Goal: Transaction & Acquisition: Book appointment/travel/reservation

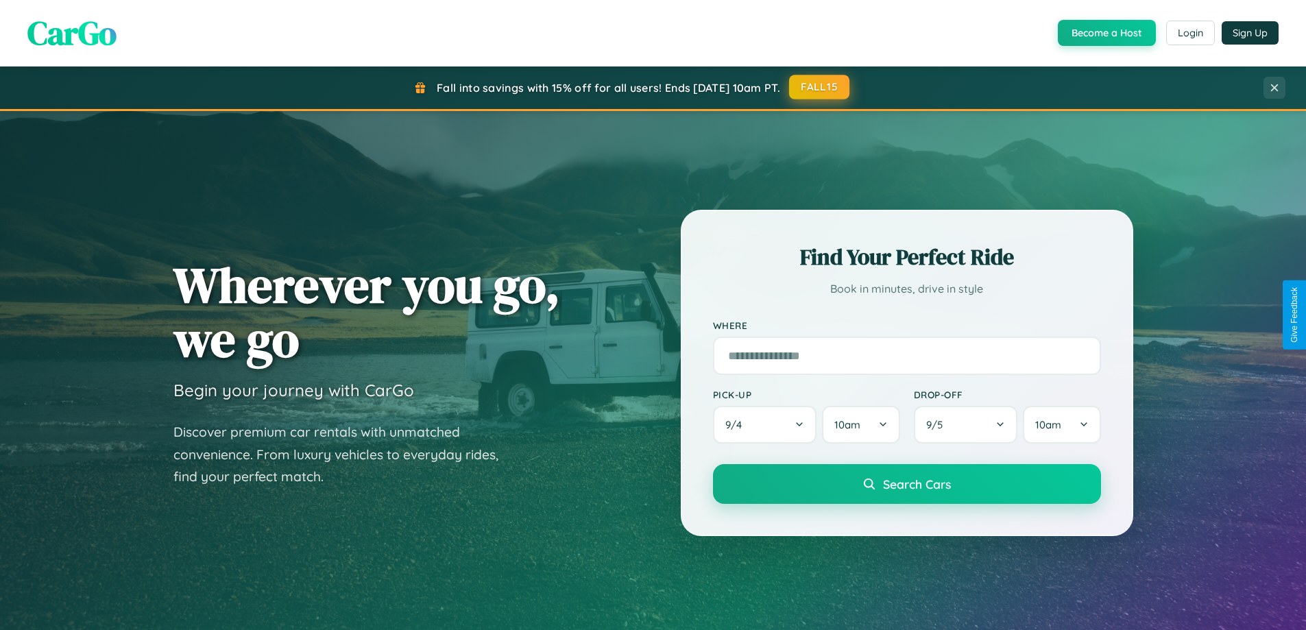
click at [820, 87] on button "FALL15" at bounding box center [819, 87] width 60 height 25
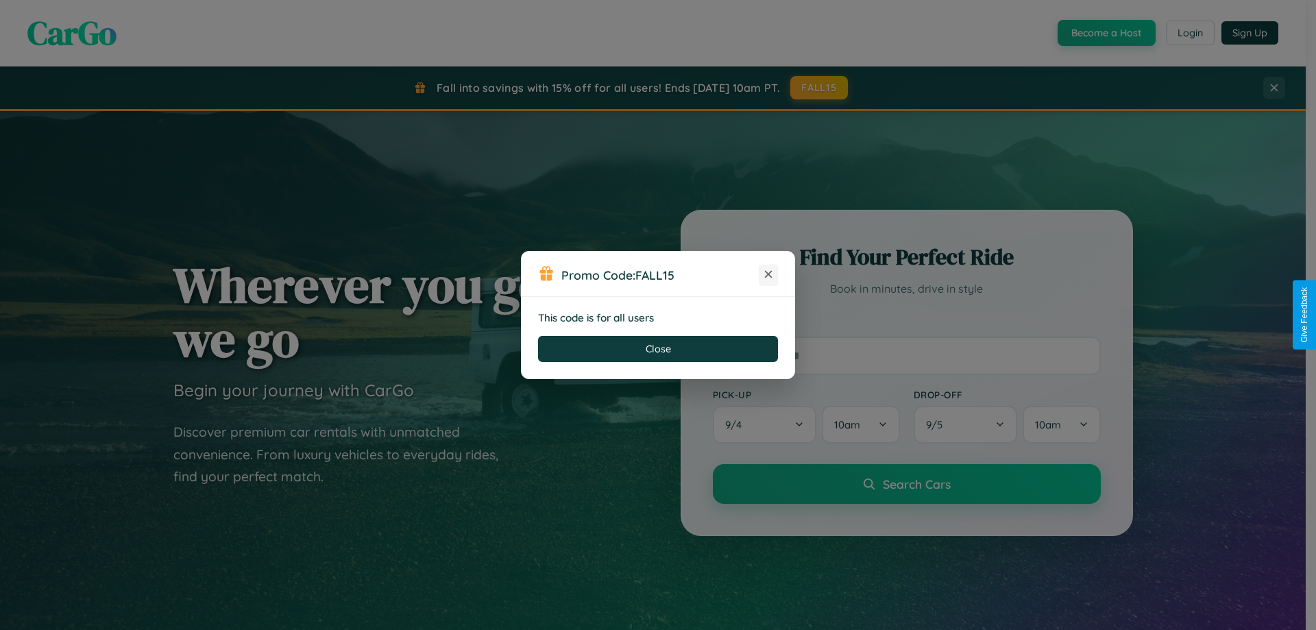
click at [768, 275] on icon at bounding box center [768, 274] width 14 height 14
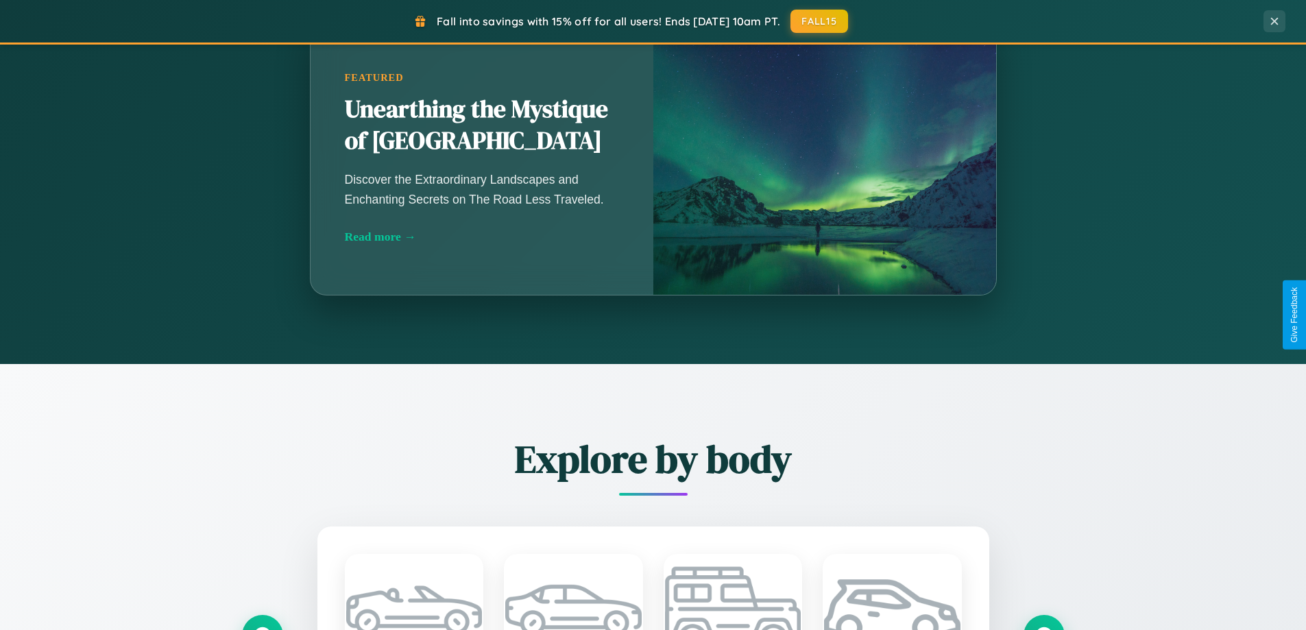
scroll to position [1606, 0]
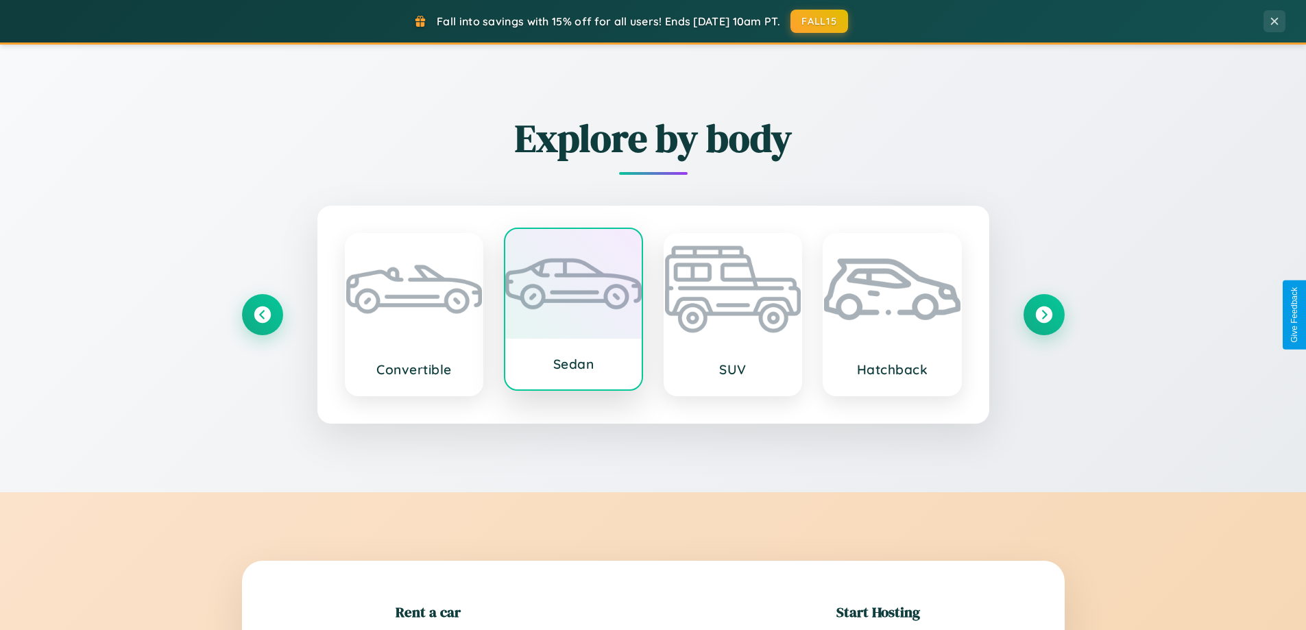
click at [573, 309] on div at bounding box center [573, 284] width 136 height 110
